Goal: Task Accomplishment & Management: Use online tool/utility

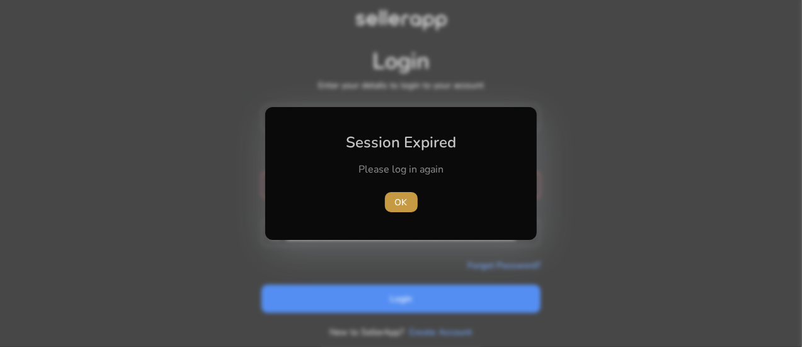
type input "**********"
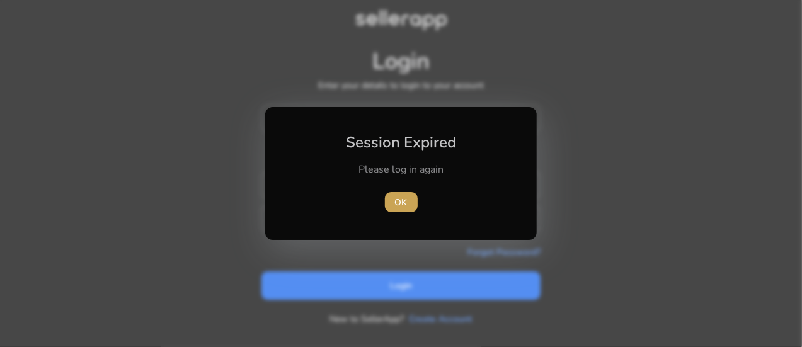
click at [401, 204] on span "OK" at bounding box center [401, 202] width 13 height 13
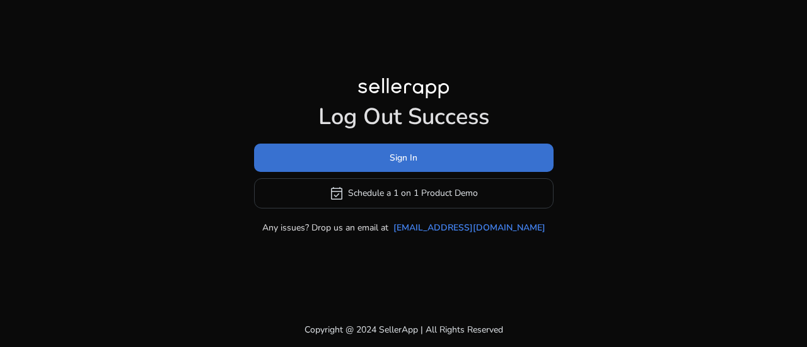
click at [398, 154] on span "Sign In" at bounding box center [403, 157] width 28 height 13
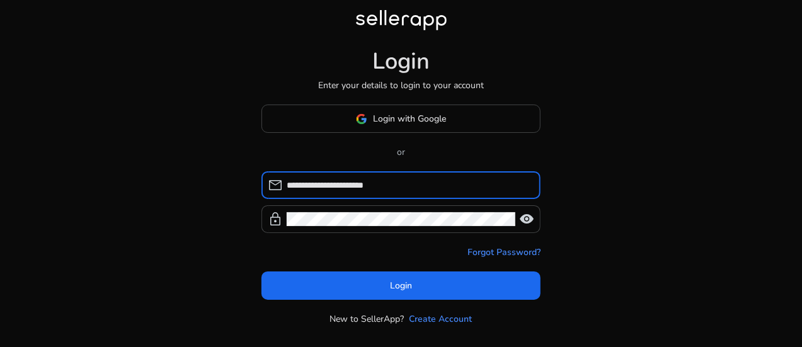
drag, startPoint x: 422, startPoint y: 182, endPoint x: 275, endPoint y: 183, distance: 146.9
click at [275, 183] on div "**********" at bounding box center [396, 185] width 269 height 28
type input "**********"
click at [526, 217] on span "visibility" at bounding box center [526, 219] width 15 height 15
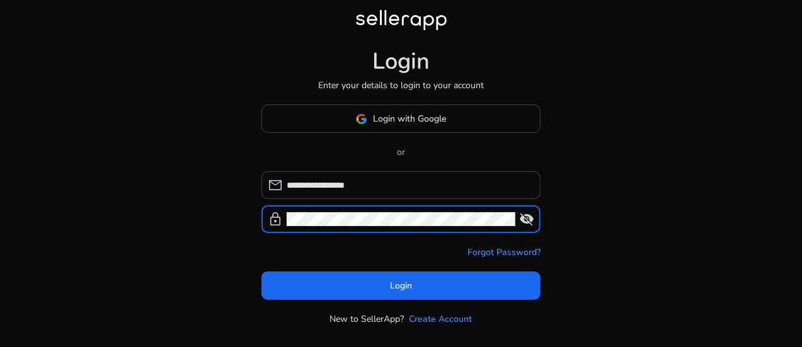
click at [280, 217] on div "lock visibility_off" at bounding box center [401, 219] width 279 height 28
click at [582, 235] on div "**********" at bounding box center [401, 185] width 802 height 371
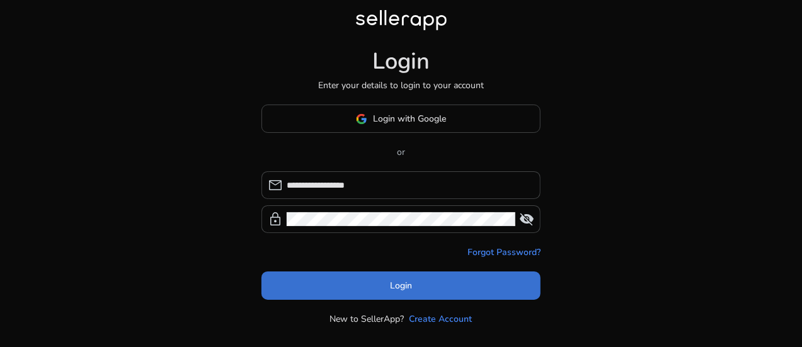
click at [410, 281] on span "Login" at bounding box center [401, 285] width 22 height 13
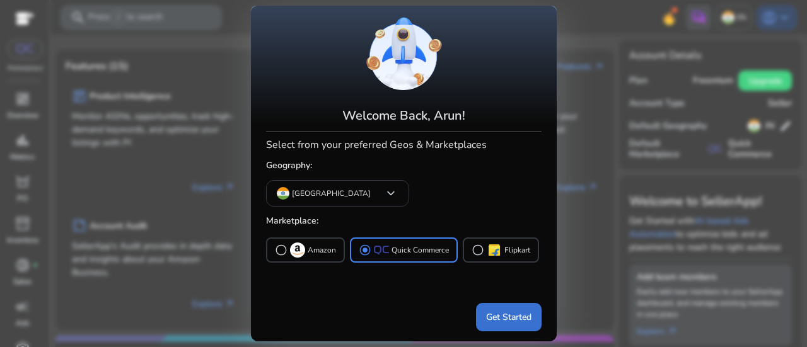
click at [504, 313] on span "Get Started" at bounding box center [508, 317] width 45 height 13
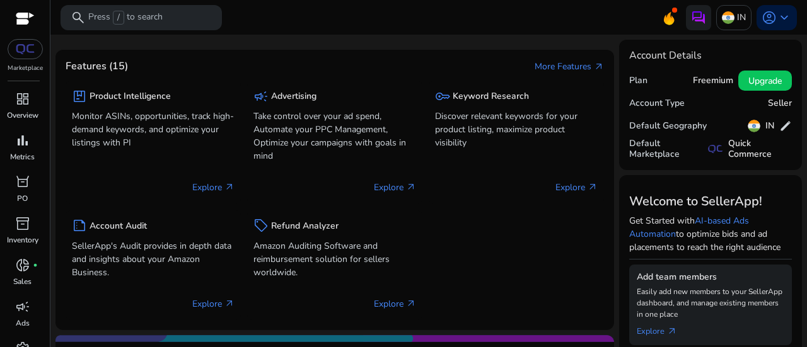
click at [697, 78] on h5 "Freemium" at bounding box center [713, 81] width 40 height 11
click at [638, 83] on h5 "Plan" at bounding box center [638, 81] width 18 height 11
click at [760, 86] on span "Upgrade" at bounding box center [764, 80] width 33 height 13
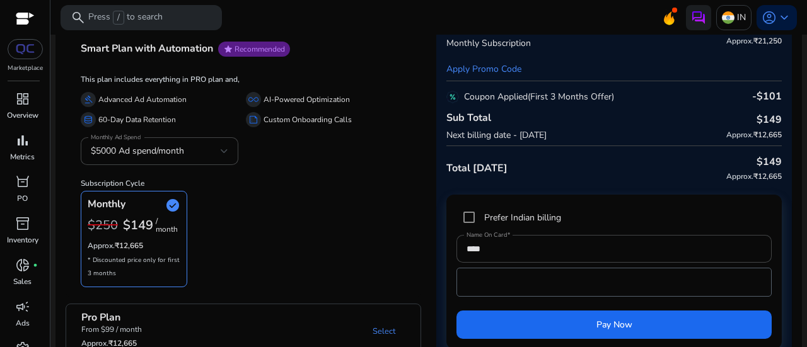
scroll to position [62, 0]
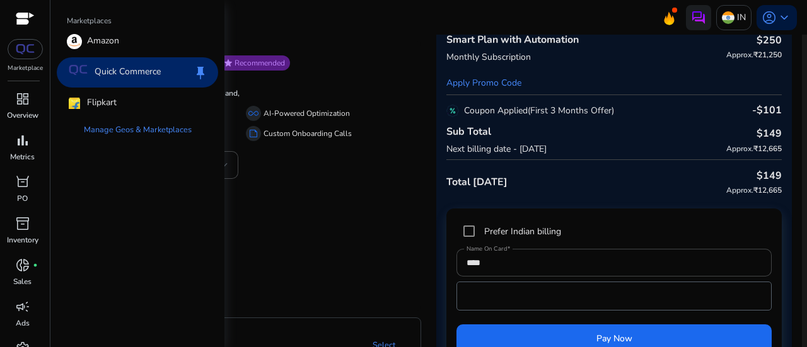
click at [21, 54] on img at bounding box center [25, 49] width 23 height 10
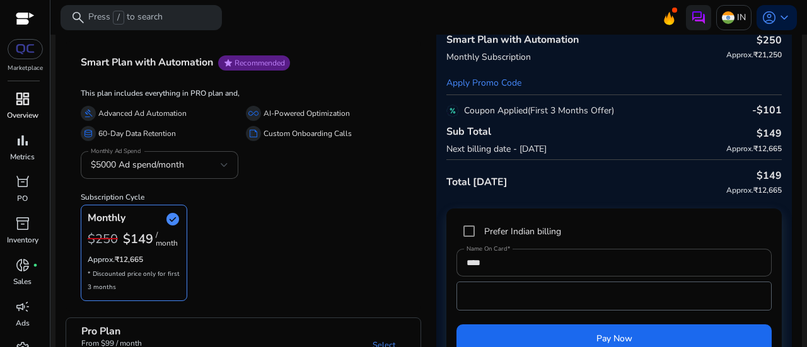
click at [20, 95] on span "dashboard" at bounding box center [22, 98] width 15 height 15
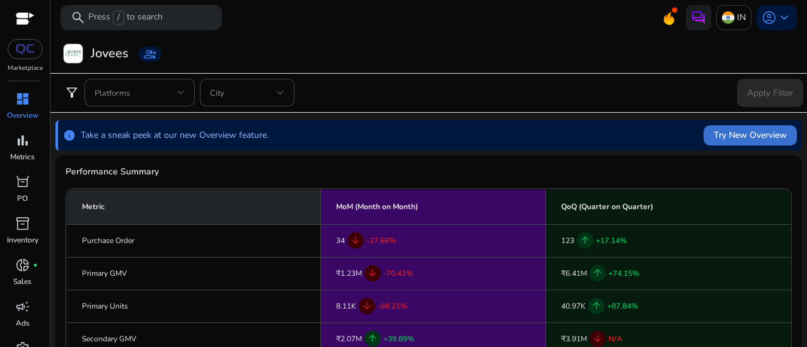
click at [713, 138] on span "Try New Overview" at bounding box center [749, 135] width 73 height 13
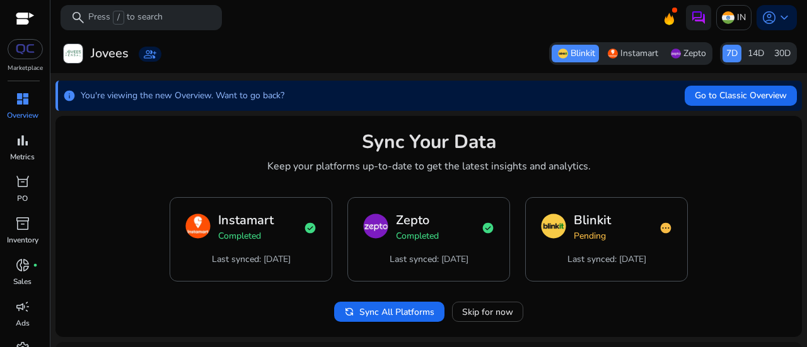
click at [623, 59] on span "Instamart" at bounding box center [639, 53] width 38 height 13
click at [684, 51] on span "Zepto" at bounding box center [694, 53] width 23 height 13
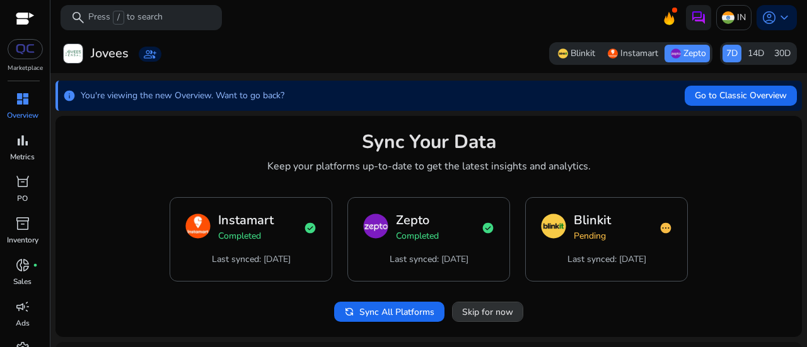
click at [500, 311] on span "Skip for now" at bounding box center [487, 312] width 51 height 13
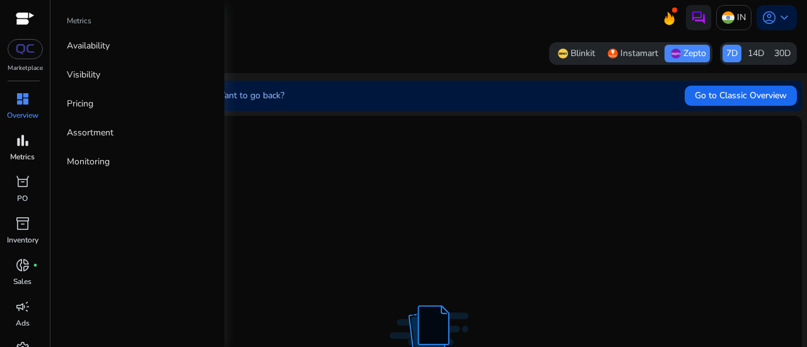
click at [25, 148] on span "bar_chart" at bounding box center [22, 140] width 15 height 15
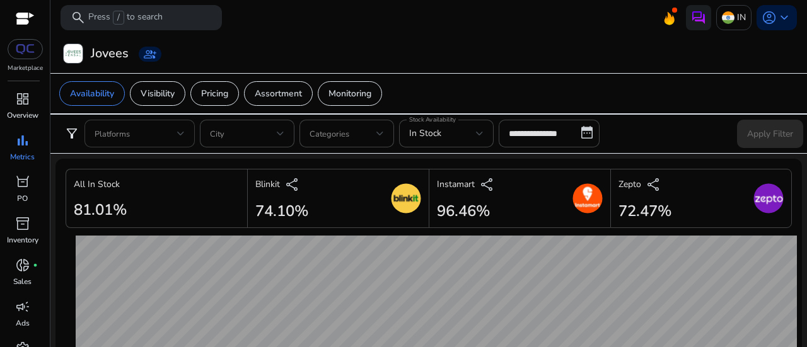
click at [194, 132] on div "Platforms" at bounding box center [139, 134] width 110 height 28
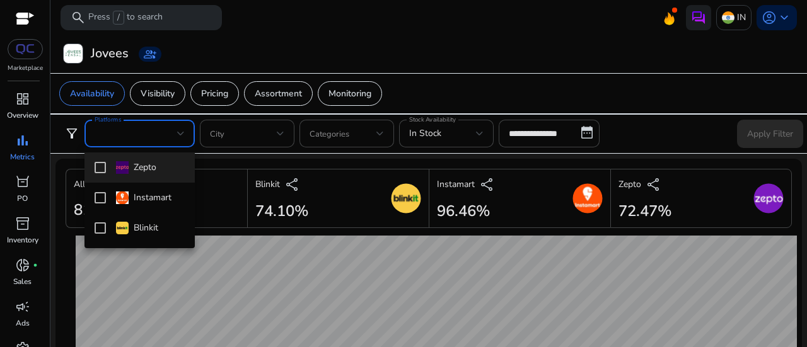
click at [194, 132] on div at bounding box center [403, 173] width 807 height 347
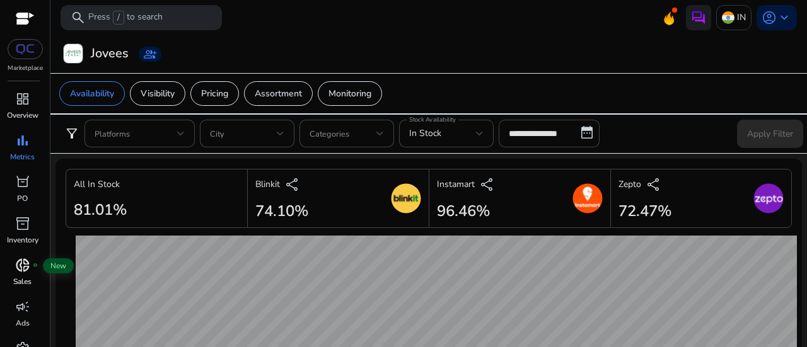
click at [25, 262] on span "donut_small" at bounding box center [22, 265] width 15 height 15
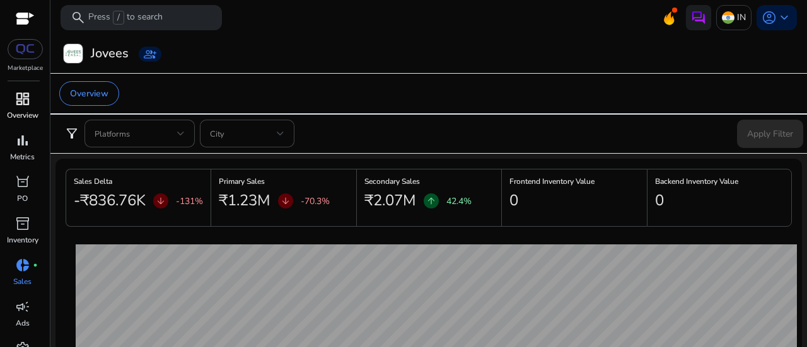
click at [23, 107] on span "dashboard" at bounding box center [22, 98] width 15 height 15
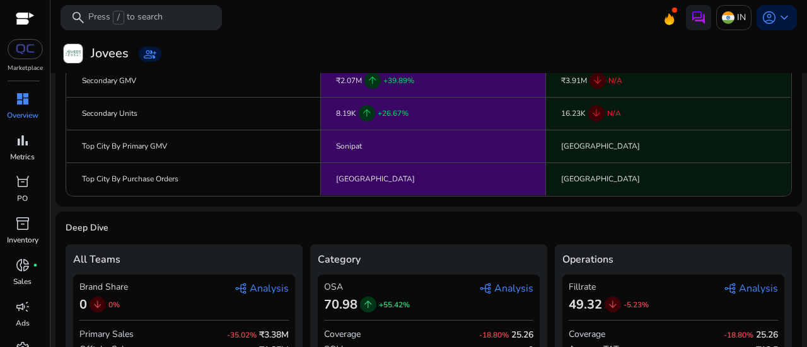
scroll to position [306, 0]
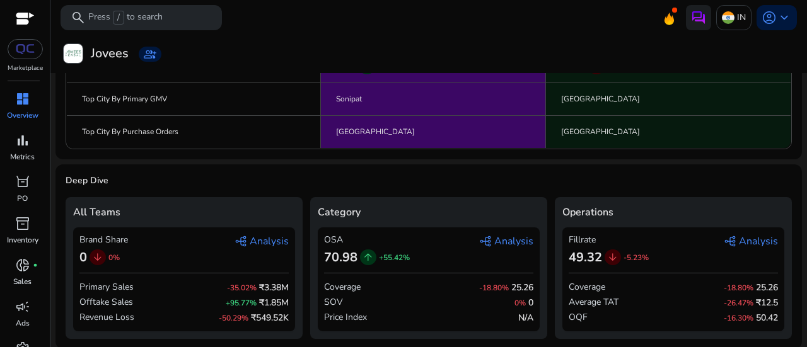
click at [260, 241] on span "graph_2 Analysis" at bounding box center [261, 241] width 54 height 15
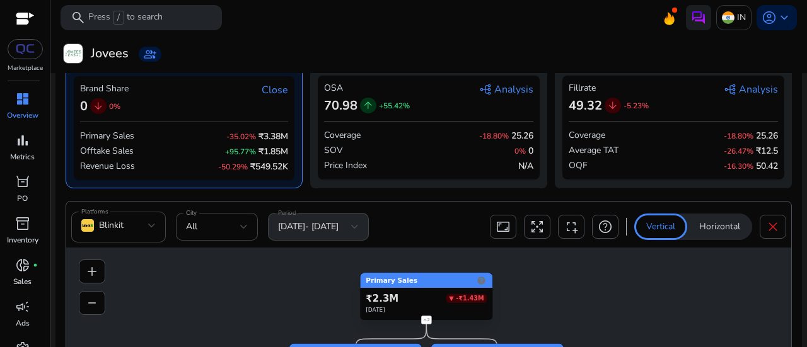
scroll to position [407, 0]
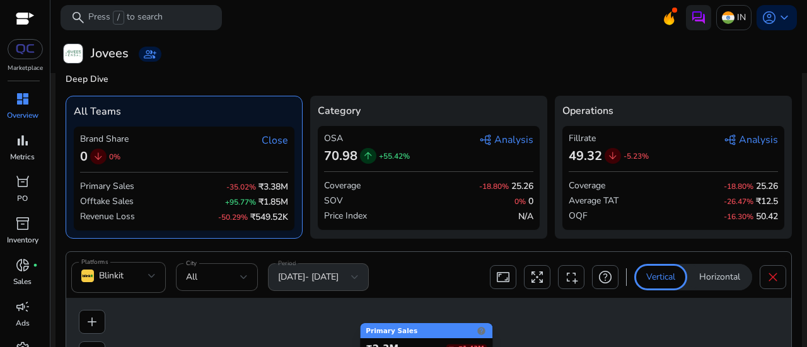
click at [500, 132] on span "graph_2 Analysis" at bounding box center [506, 139] width 54 height 15
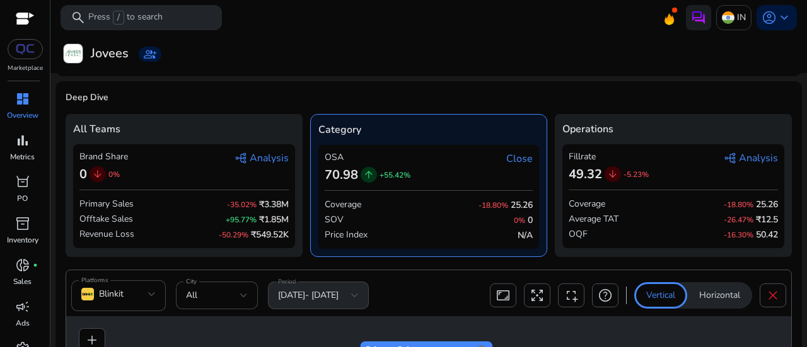
scroll to position [388, 0]
click at [741, 154] on span "graph_2 Analysis" at bounding box center [750, 158] width 54 height 15
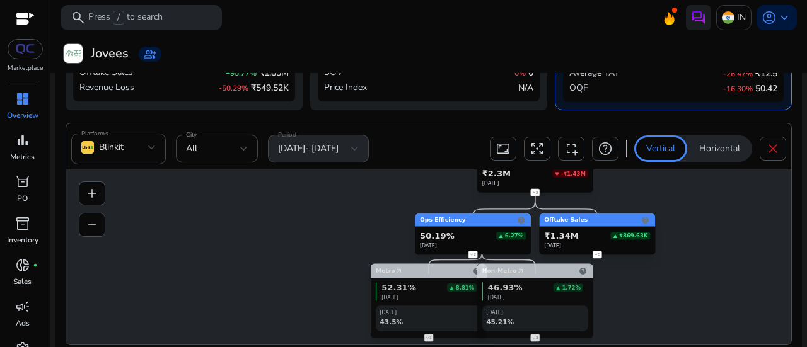
scroll to position [541, 0]
